Goal: Transaction & Acquisition: Download file/media

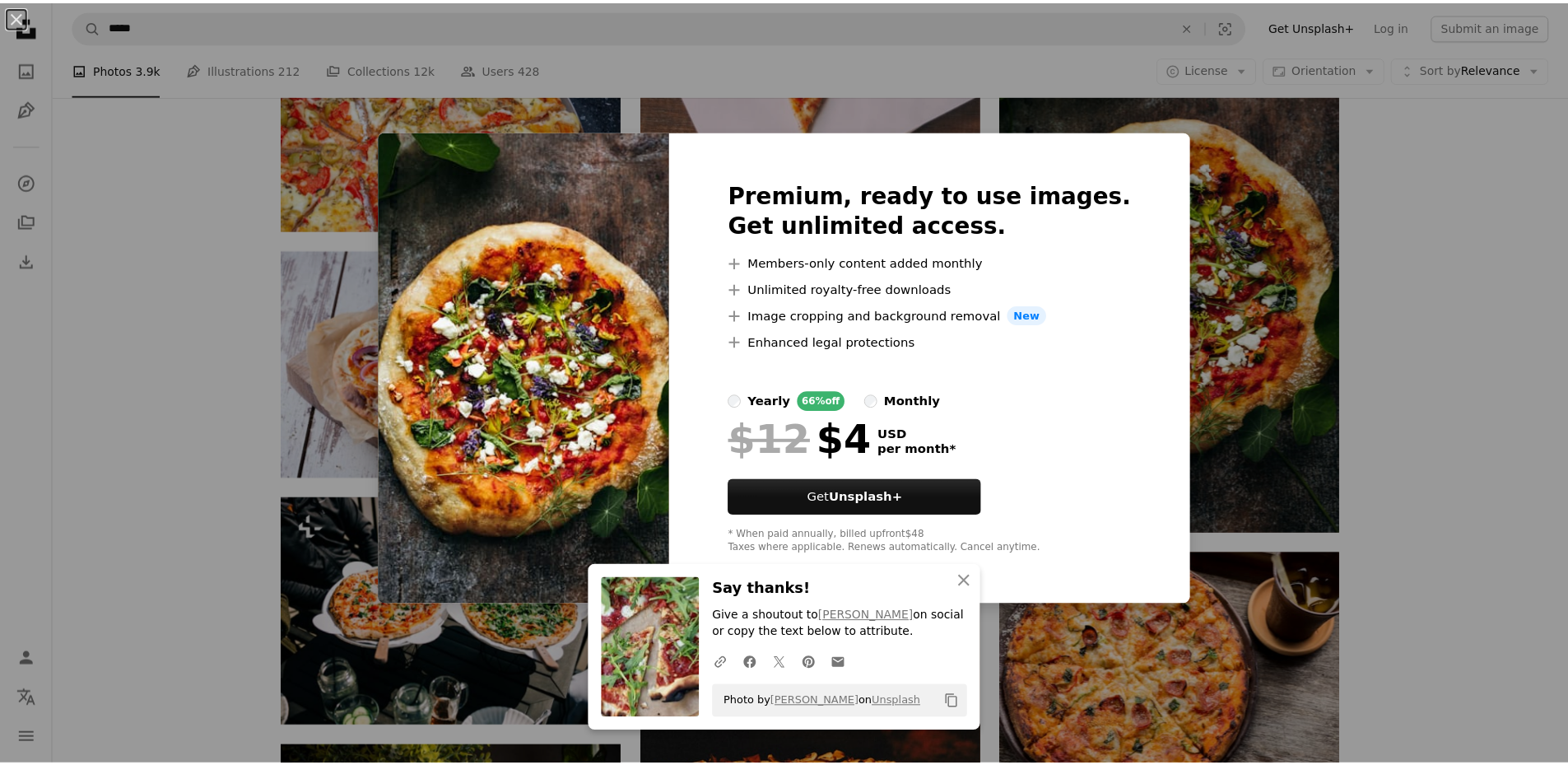
scroll to position [4987, 0]
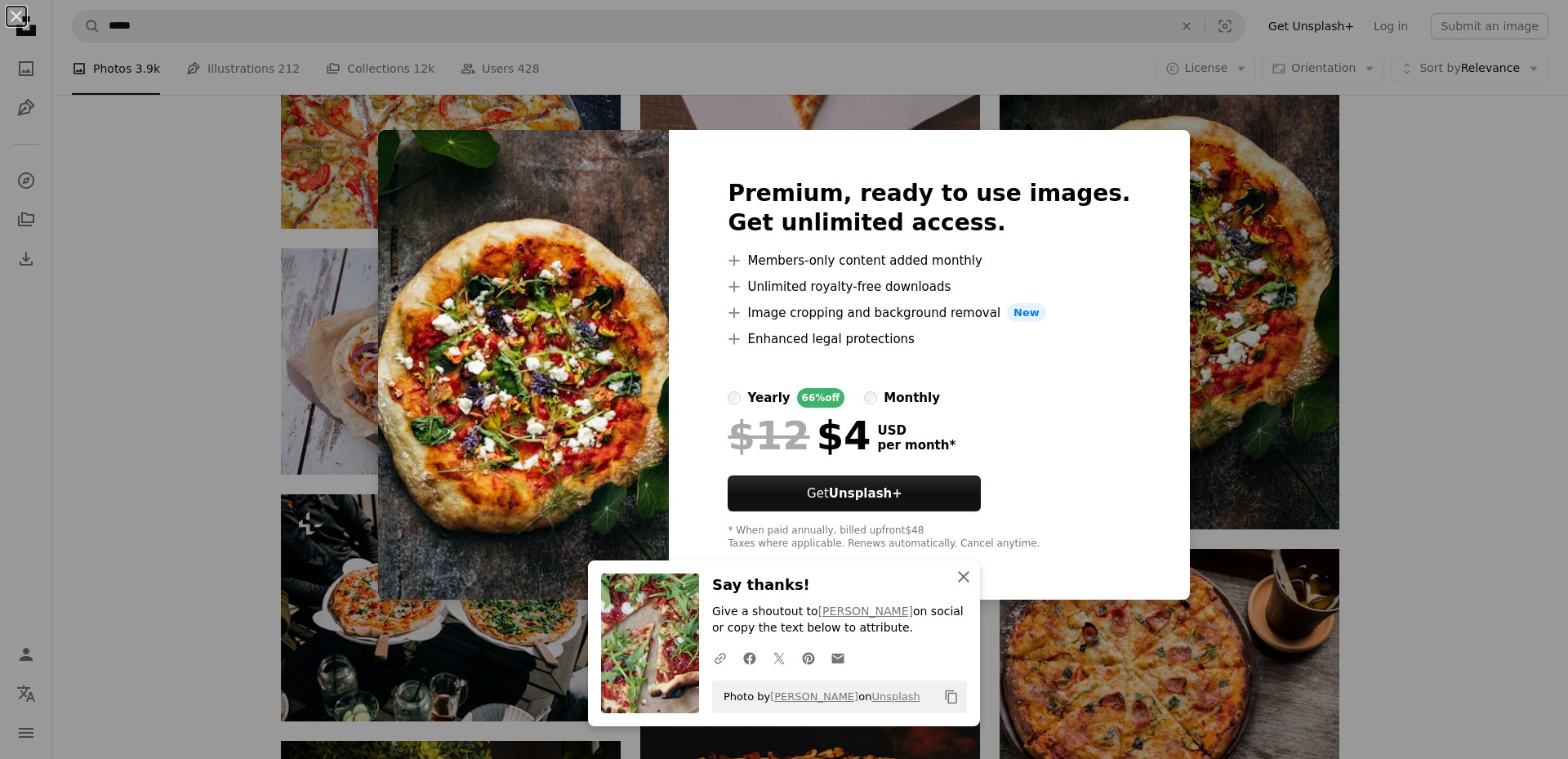
click at [953, 577] on icon "An X shape" at bounding box center [963, 576] width 19 height 19
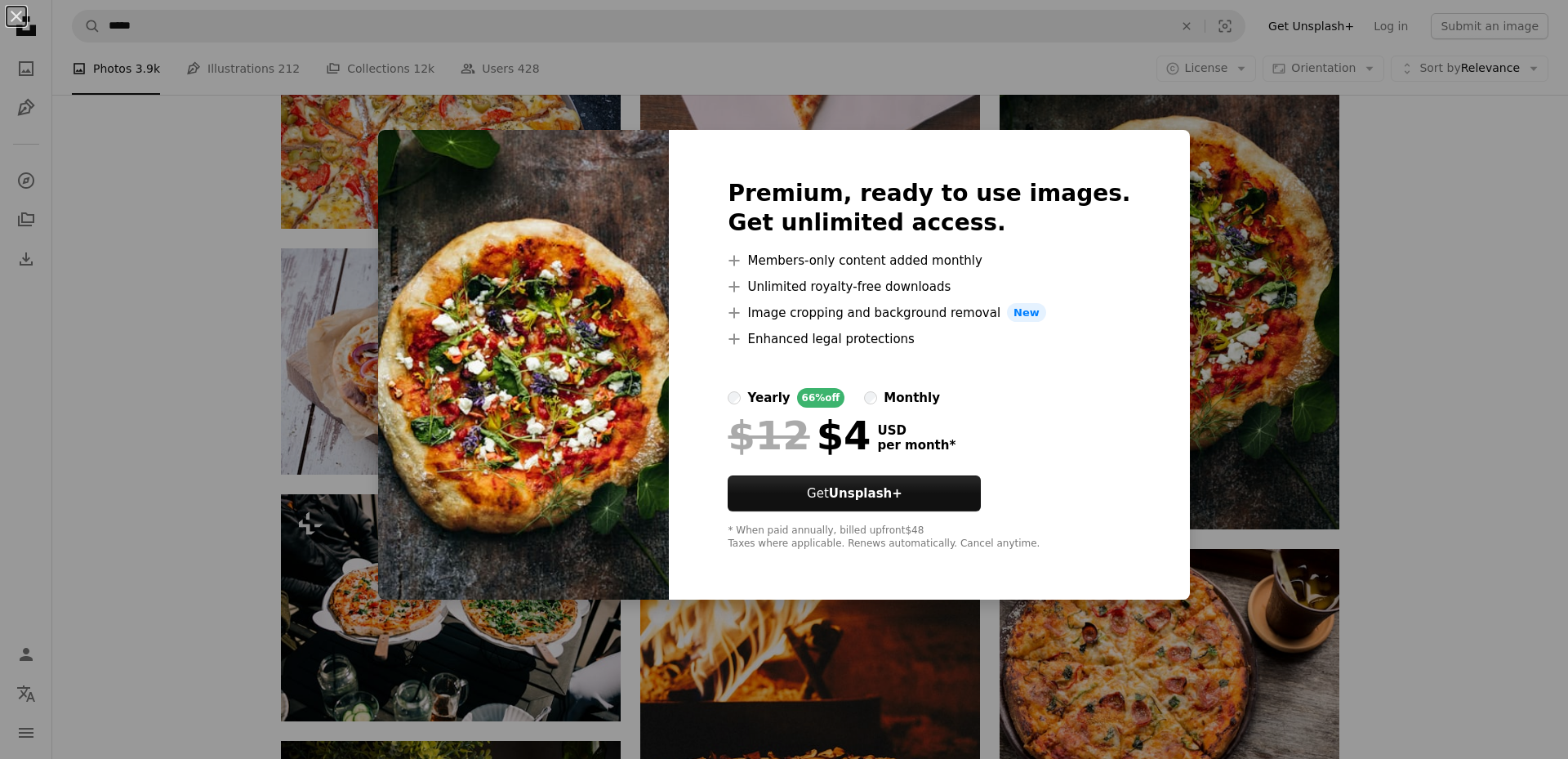
click at [1504, 469] on div "An X shape Premium, ready to use images. Get unlimited access. A plus sign Memb…" at bounding box center [784, 380] width 1568 height 759
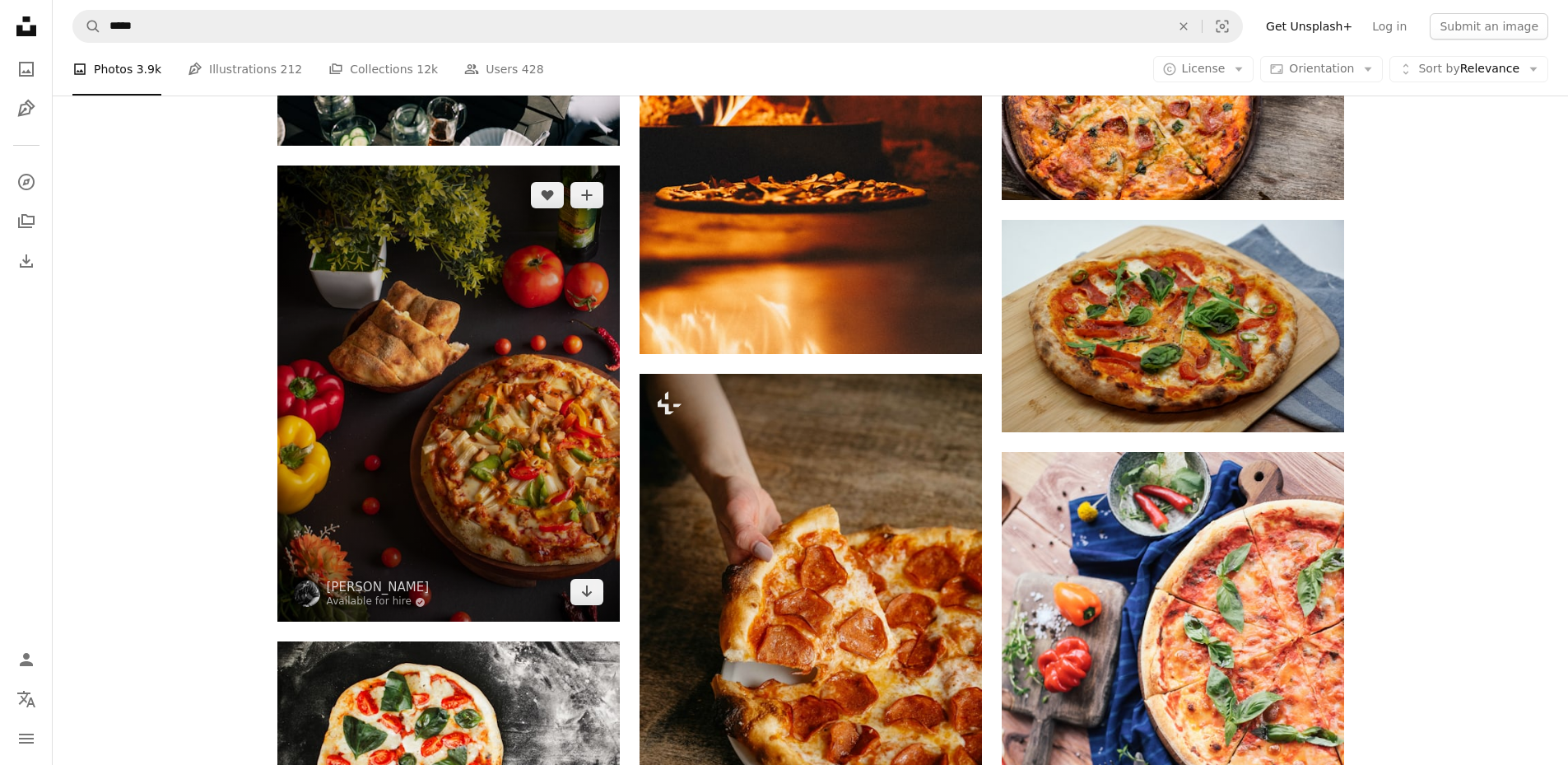
scroll to position [5645, 0]
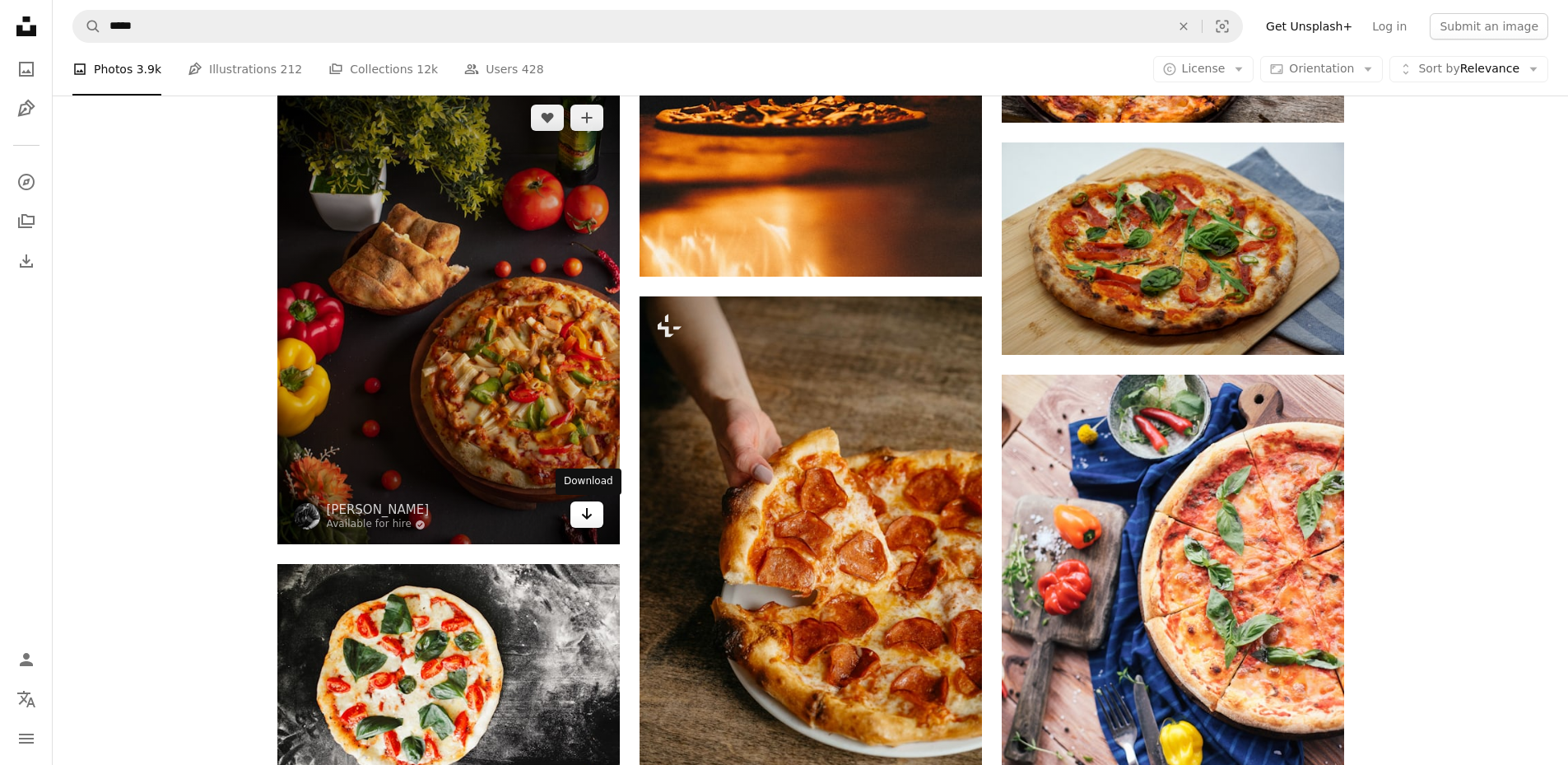
click at [588, 519] on icon "Arrow pointing down" at bounding box center [587, 514] width 13 height 19
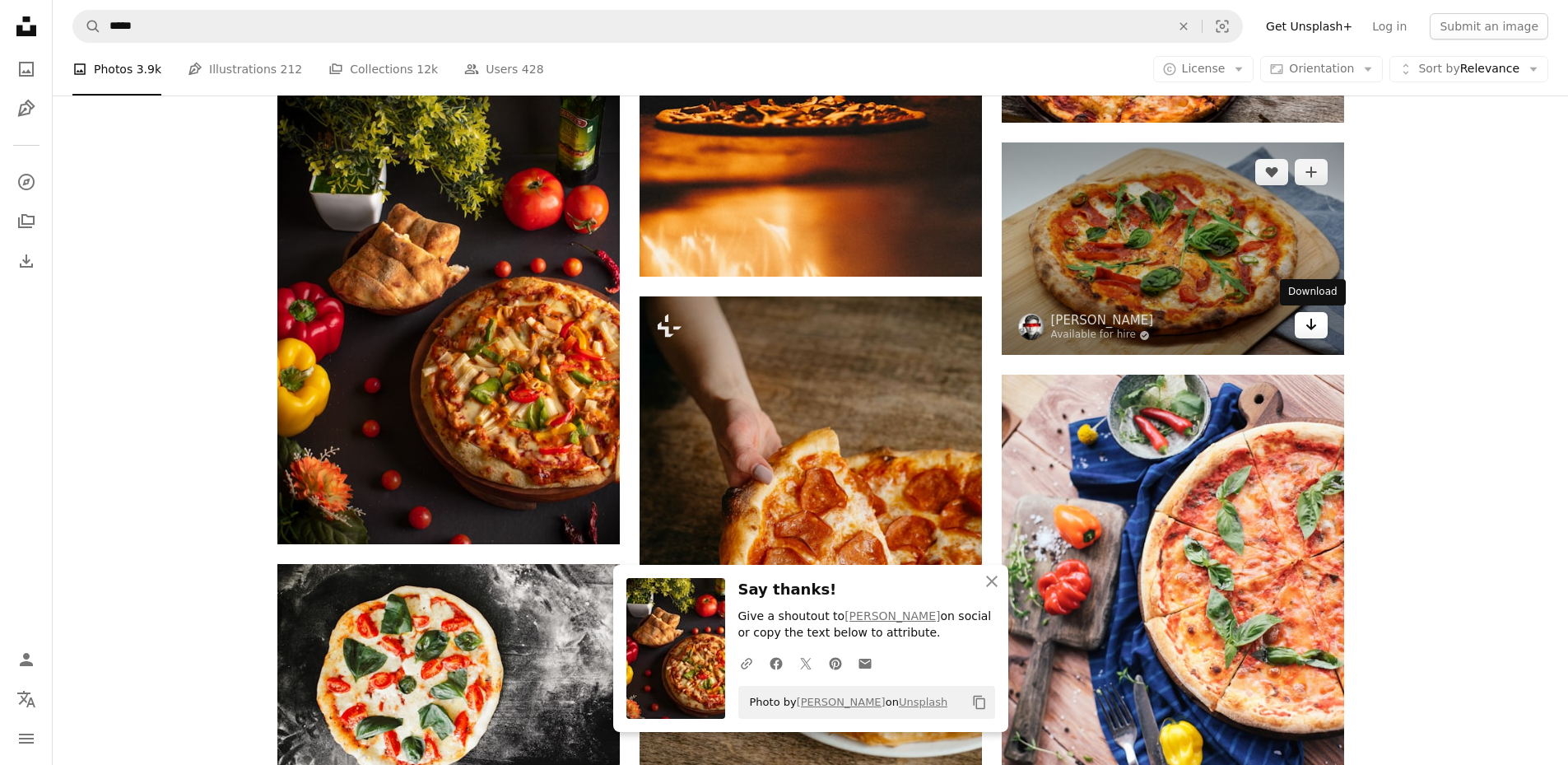
click at [1307, 330] on icon "Arrow pointing down" at bounding box center [1311, 324] width 13 height 19
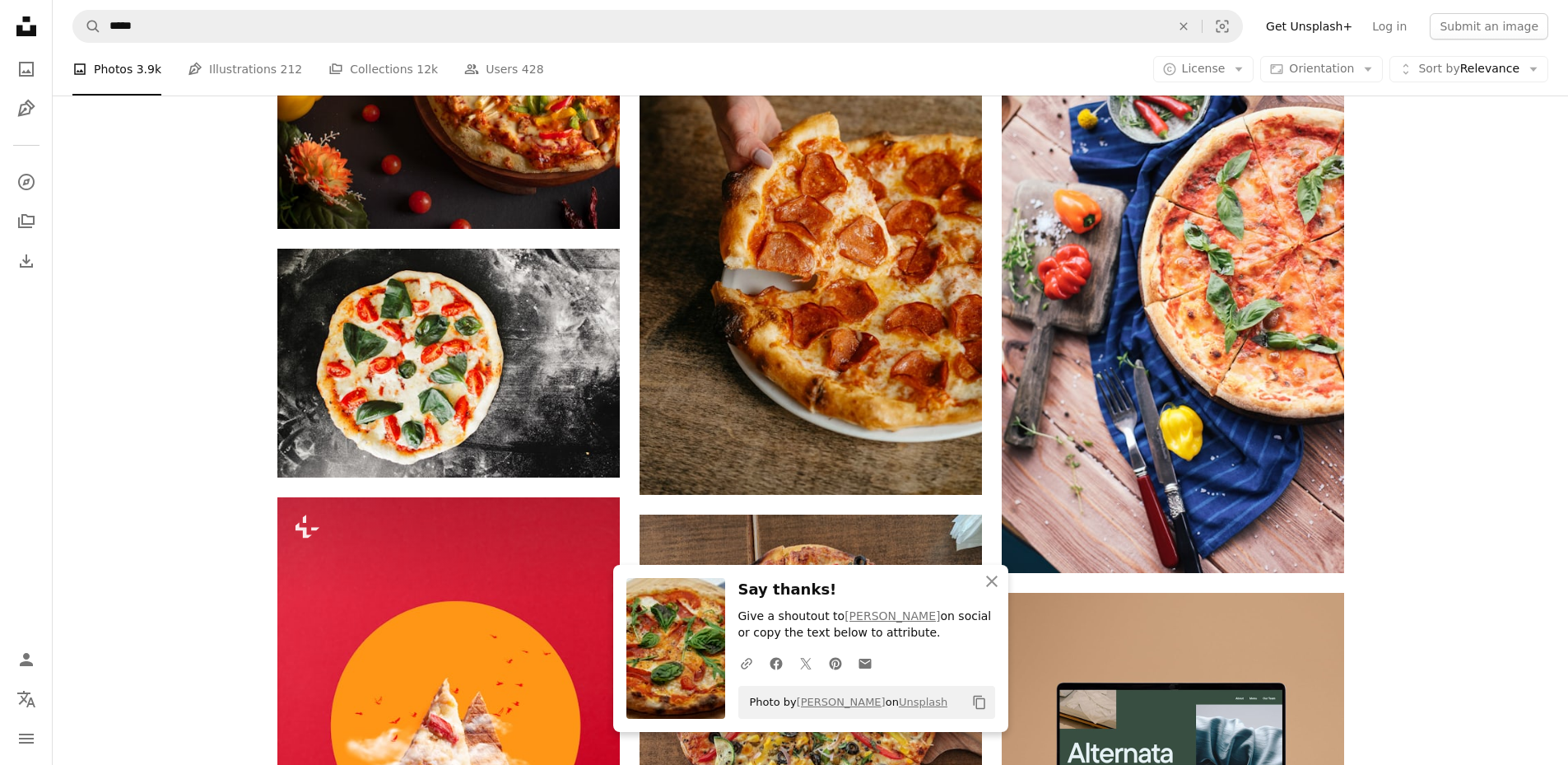
scroll to position [5972, 0]
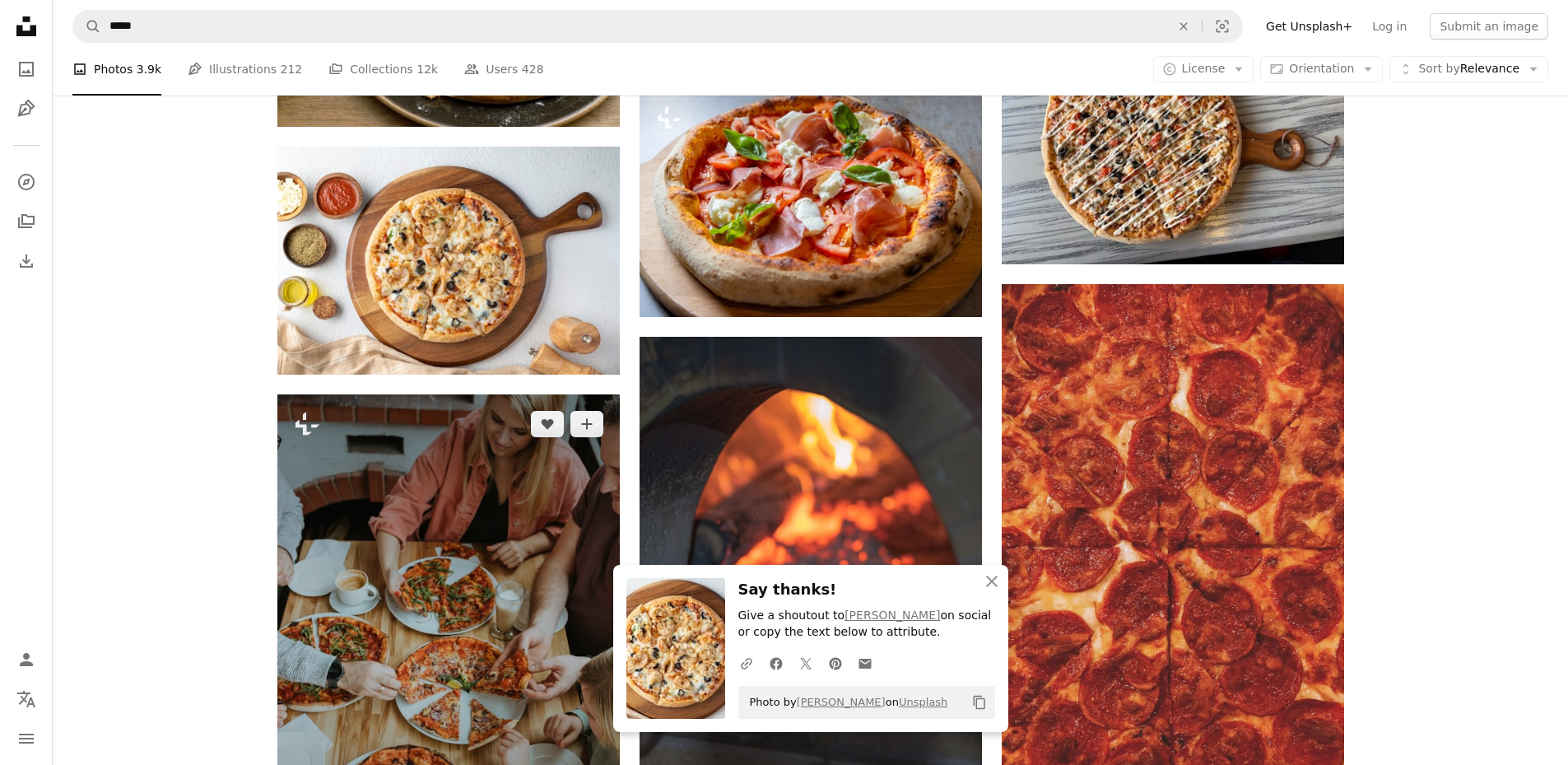
scroll to position [19480, 0]
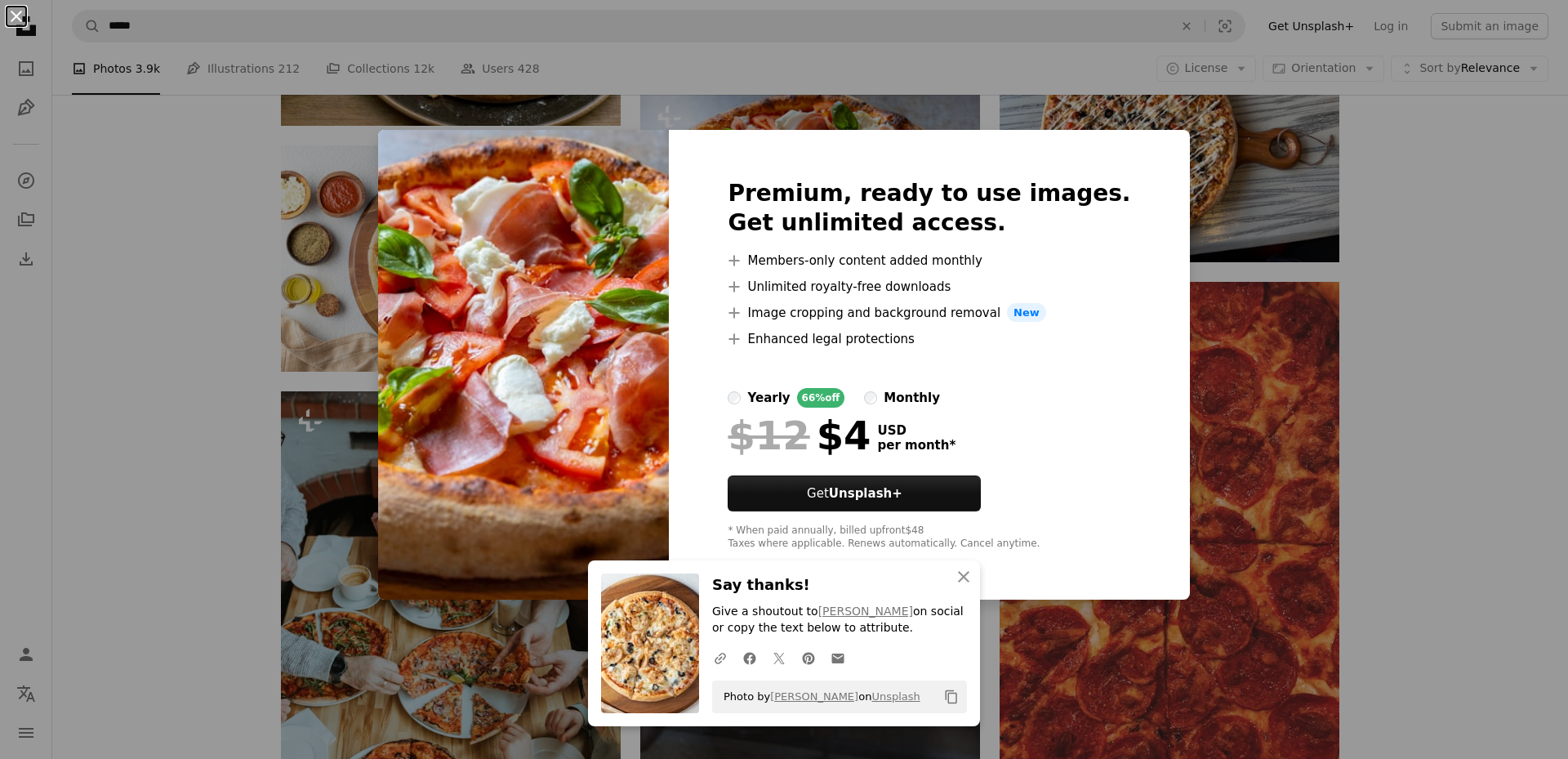
click at [18, 14] on button "An X shape" at bounding box center [16, 16] width 19 height 19
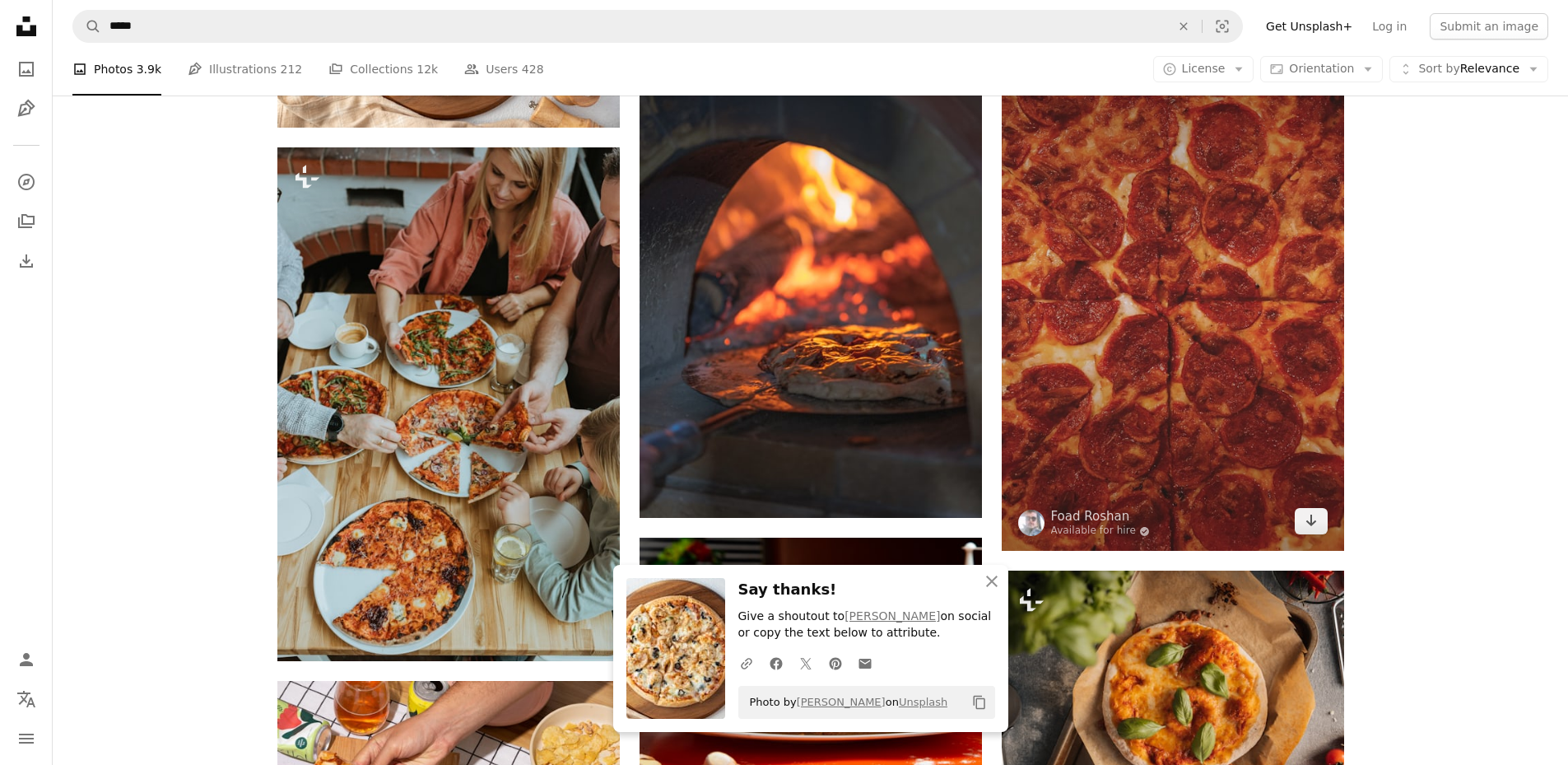
scroll to position [19974, 0]
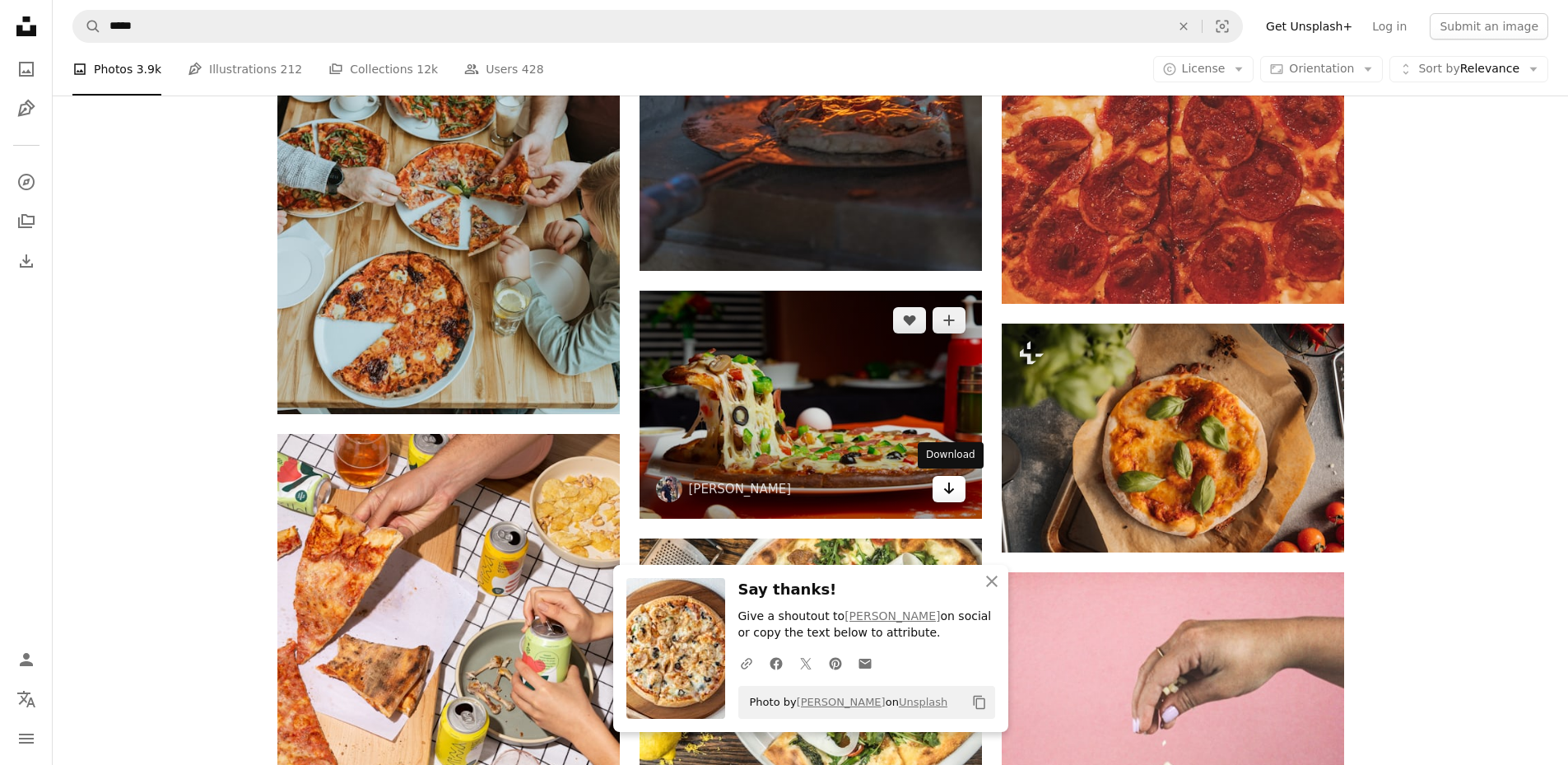
click at [949, 491] on icon "Download" at bounding box center [949, 488] width 11 height 12
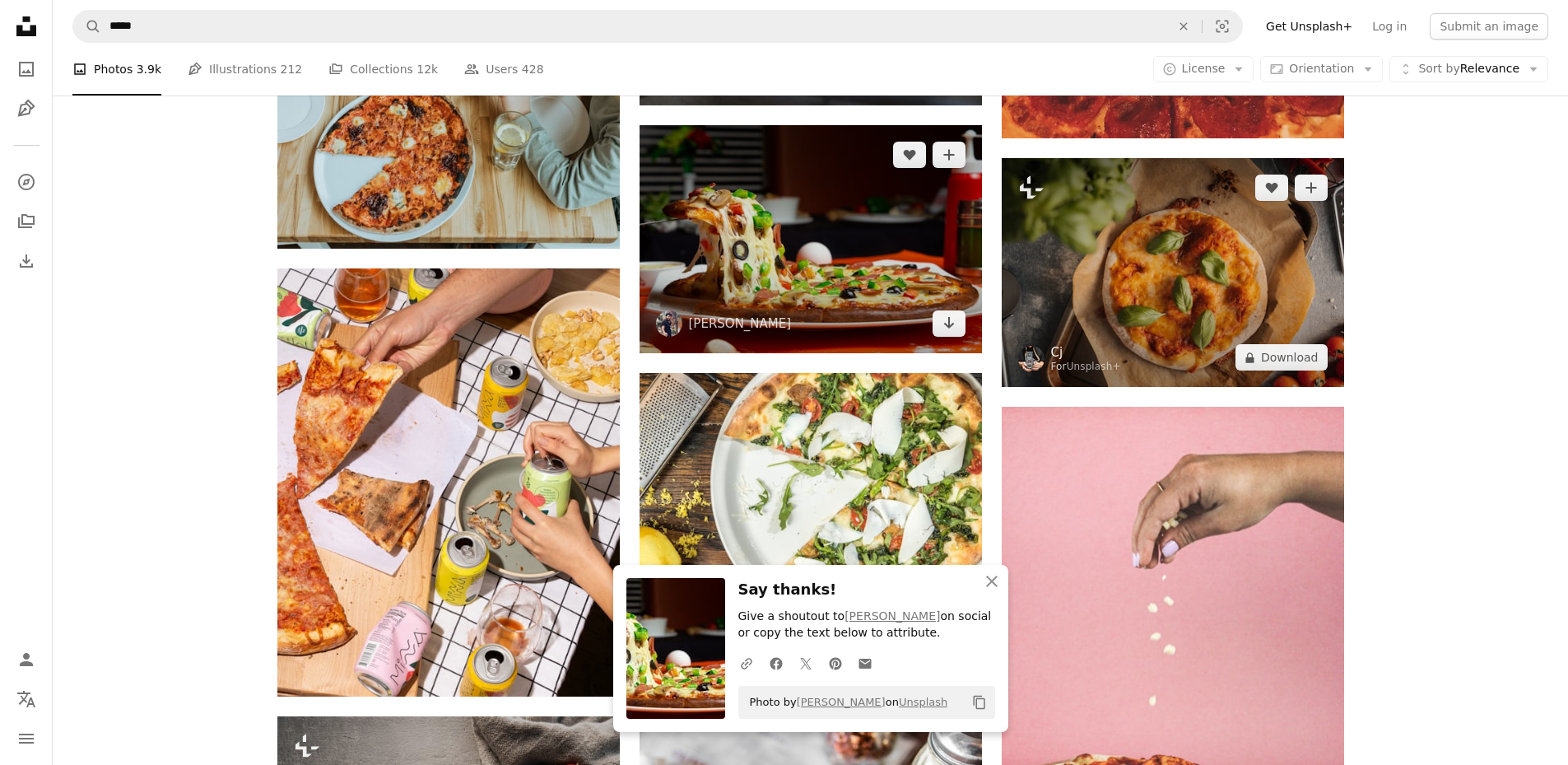
scroll to position [20303, 0]
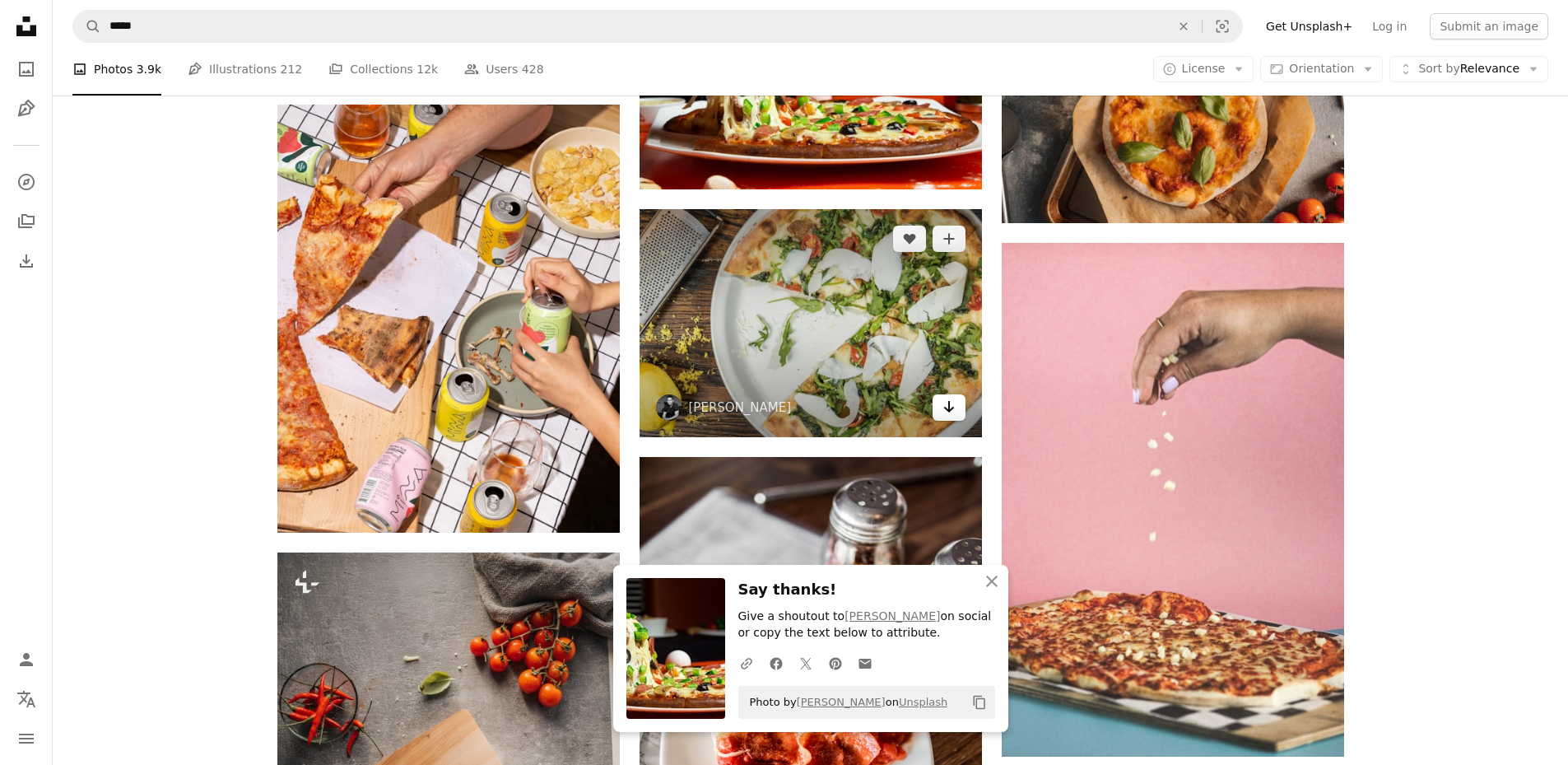
click at [950, 413] on icon "Arrow pointing down" at bounding box center [949, 406] width 13 height 19
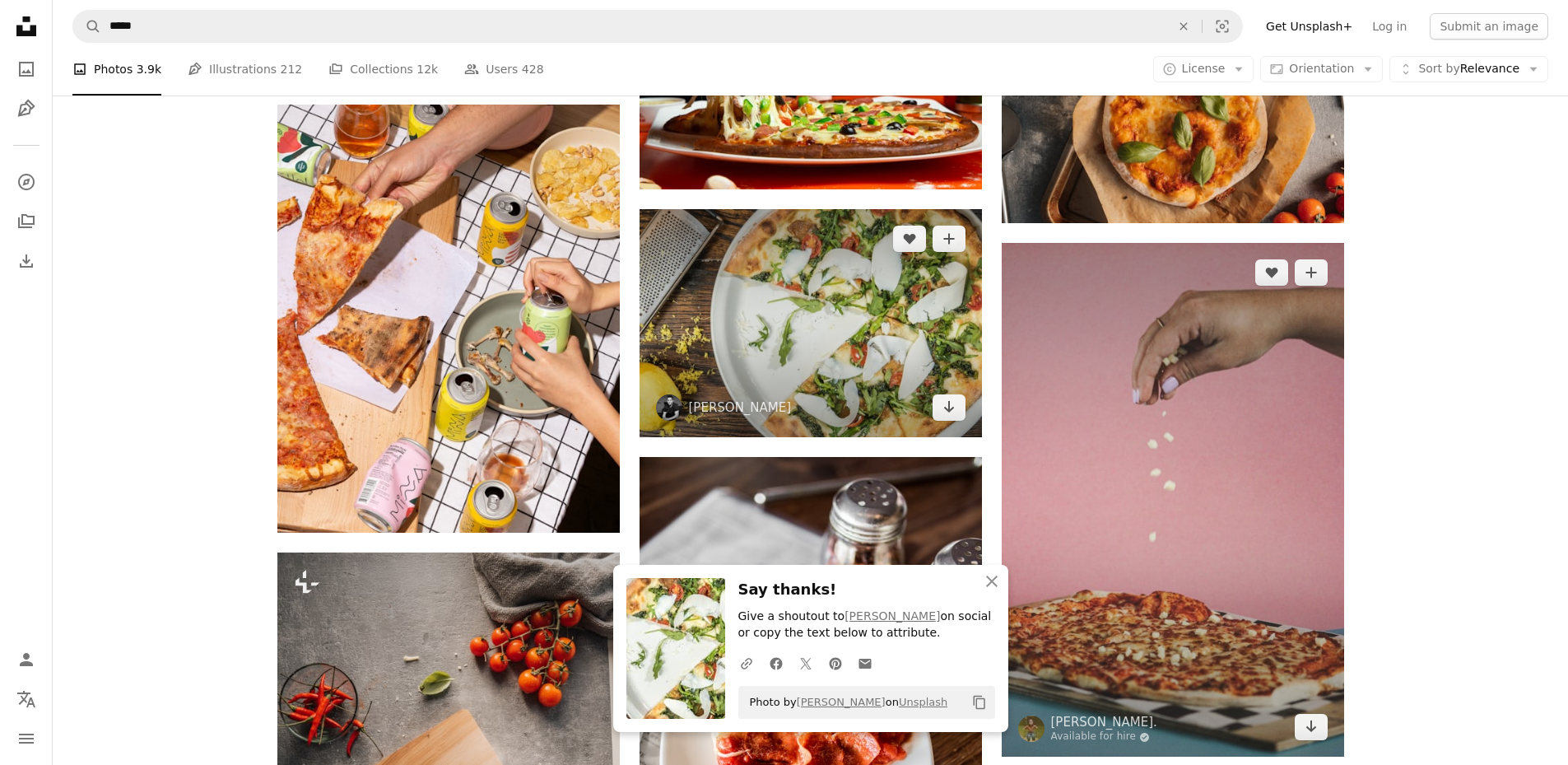
scroll to position [20633, 0]
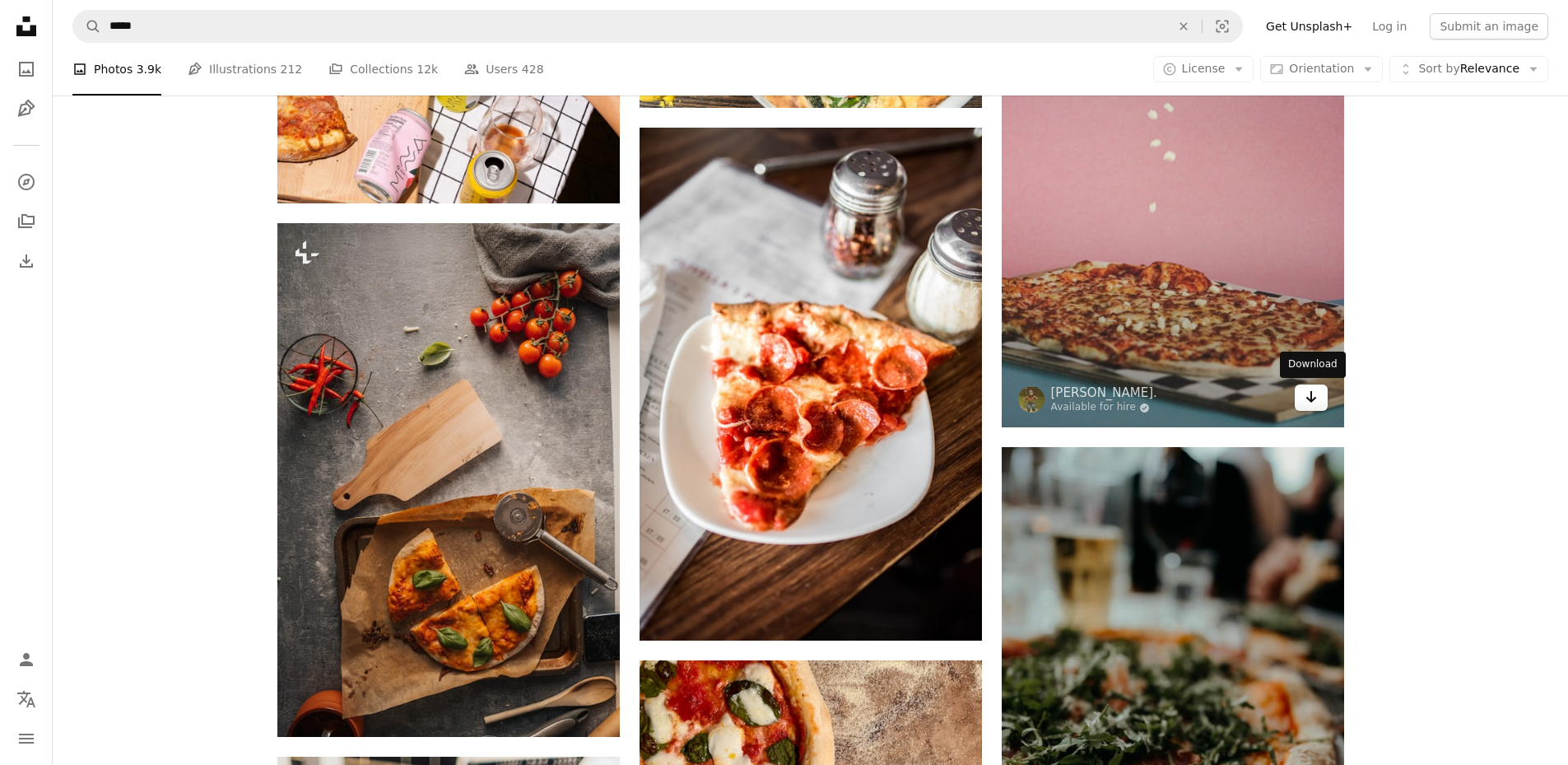
click at [1314, 399] on icon "Arrow pointing down" at bounding box center [1311, 397] width 13 height 19
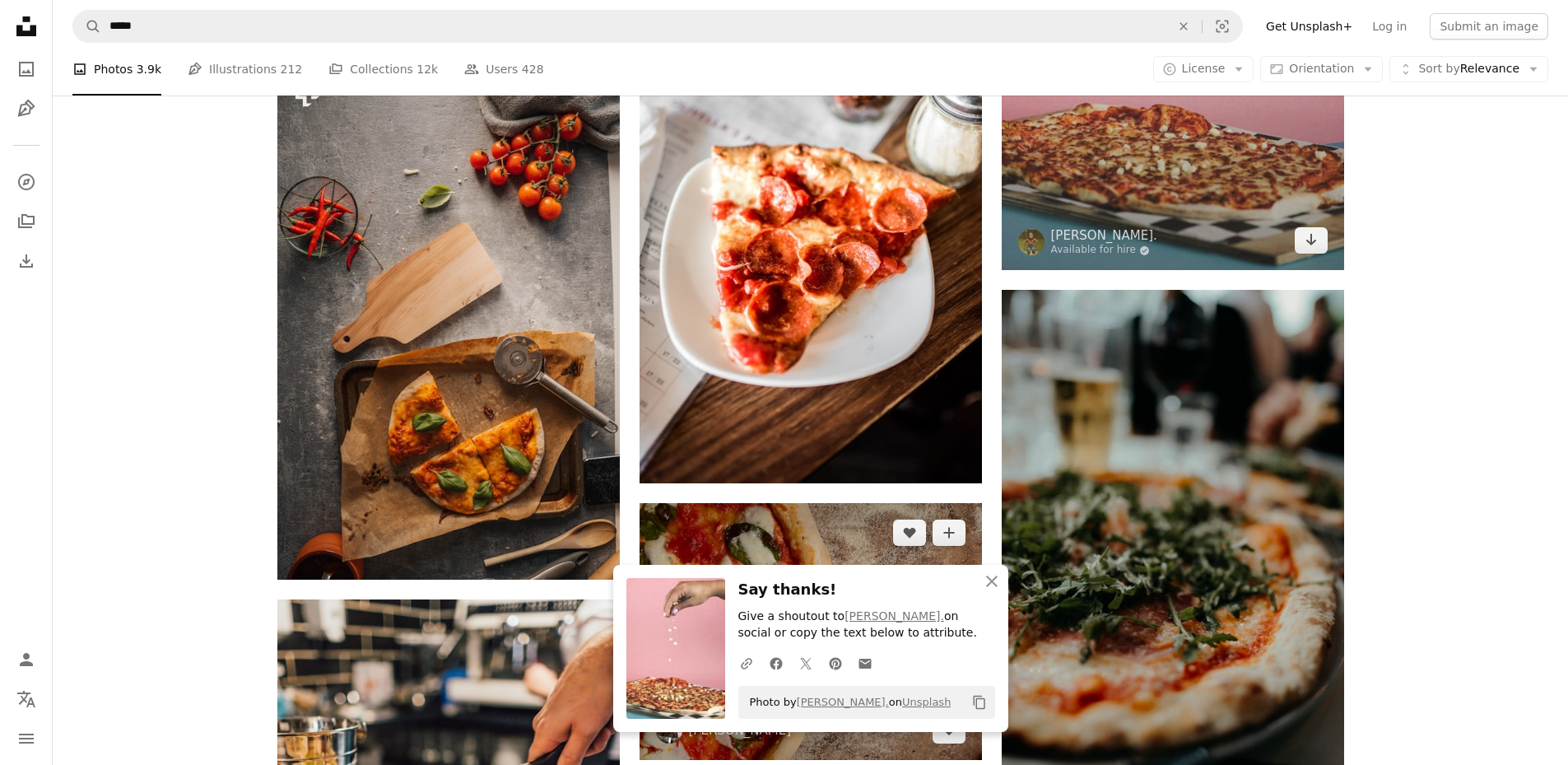
scroll to position [20880, 0]
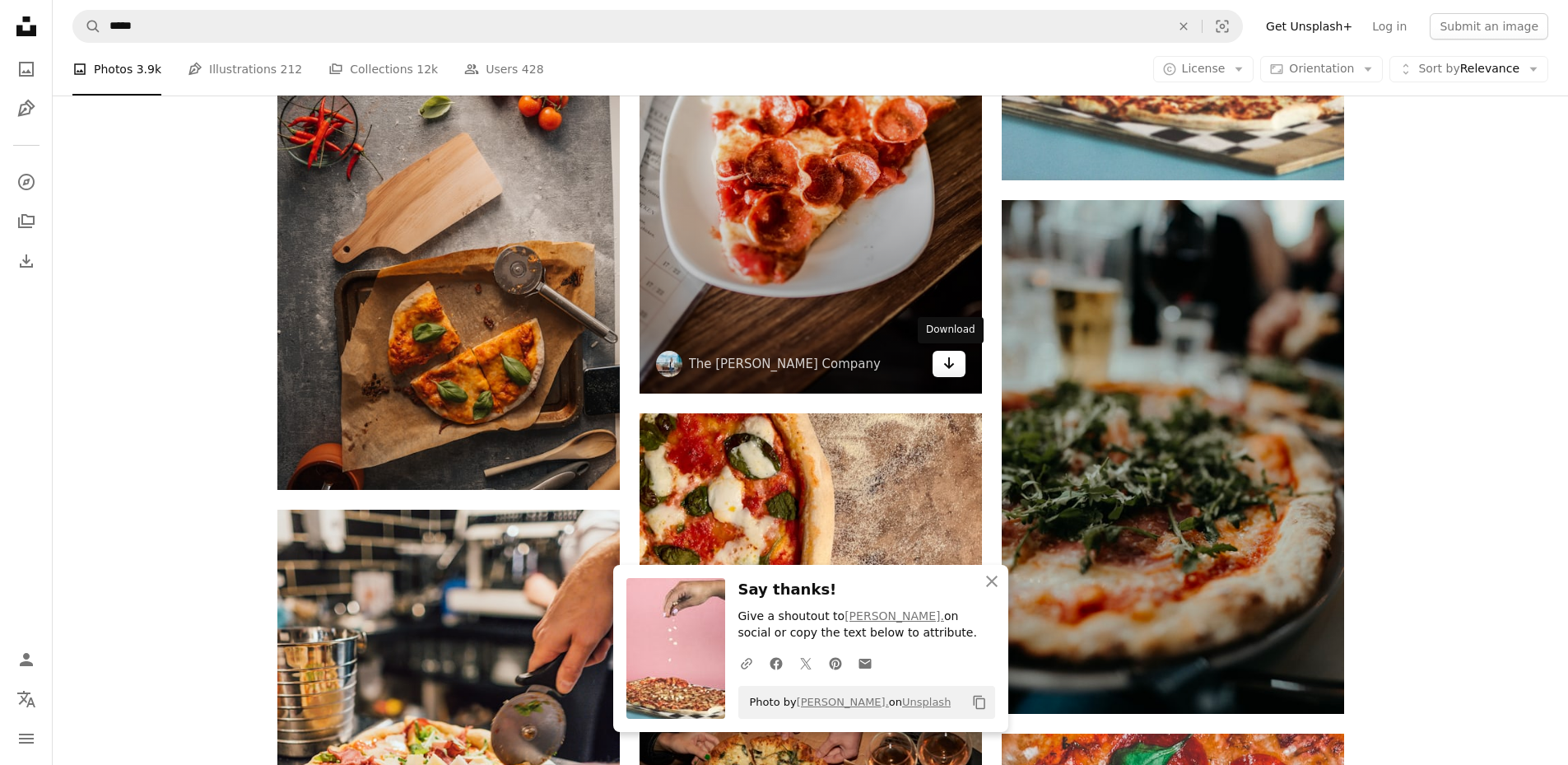
click at [954, 370] on icon "Arrow pointing down" at bounding box center [949, 363] width 13 height 19
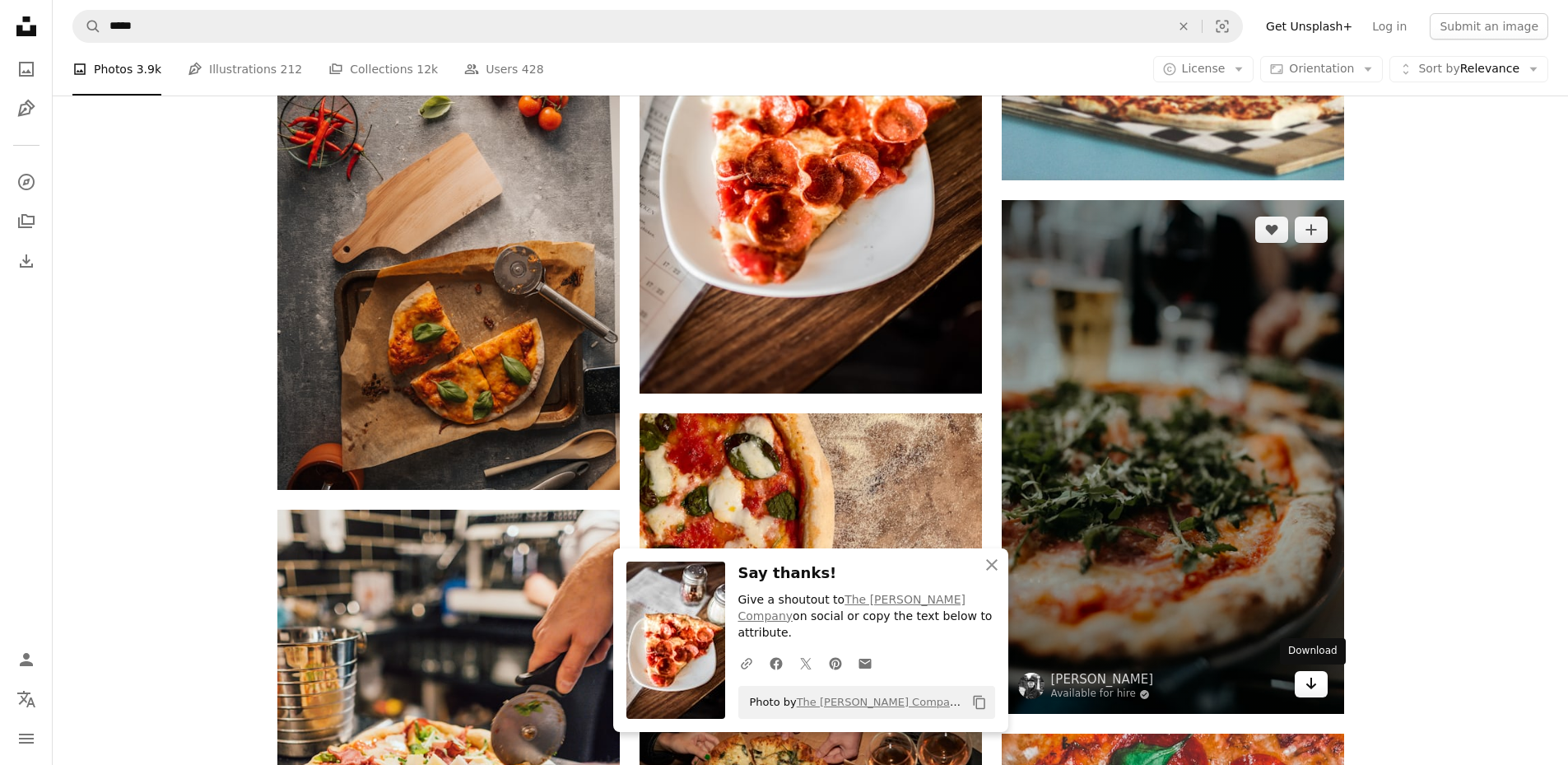
click at [1312, 691] on icon "Arrow pointing down" at bounding box center [1311, 684] width 13 height 19
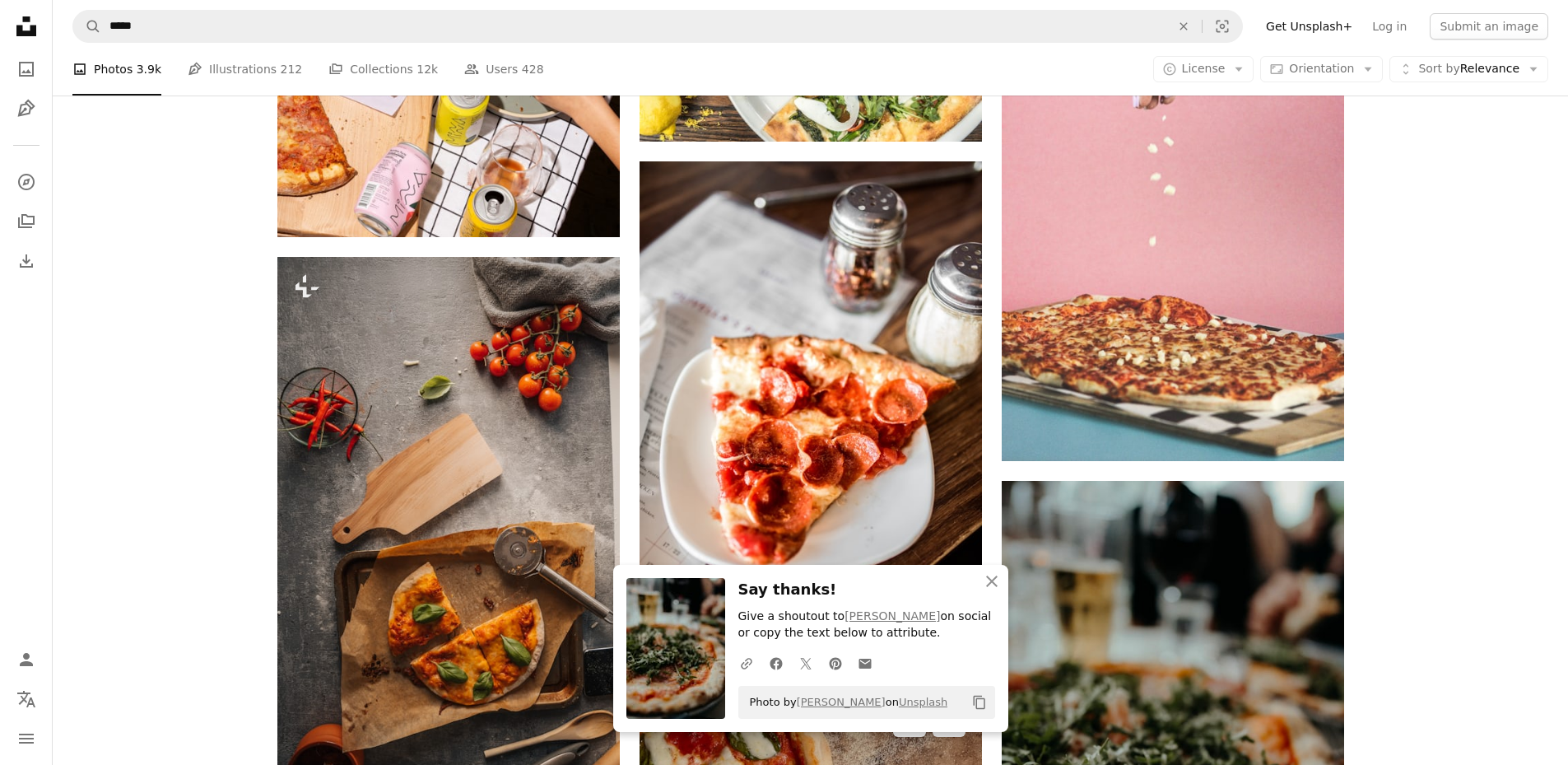
scroll to position [20468, 0]
